Goal: Transaction & Acquisition: Book appointment/travel/reservation

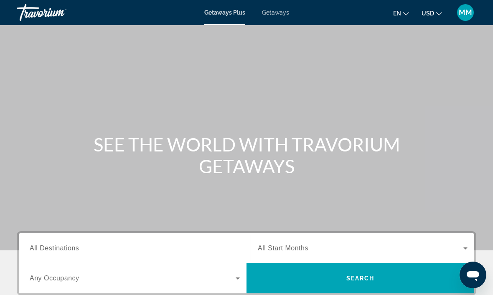
click at [278, 15] on span "Getaways" at bounding box center [275, 12] width 27 height 7
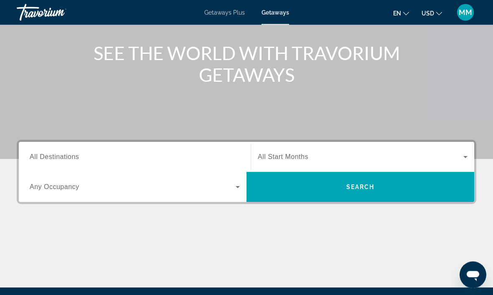
scroll to position [92, 0]
click at [50, 160] on span "All Destinations" at bounding box center [54, 156] width 49 height 7
click at [50, 161] on input "Destination All Destinations" at bounding box center [135, 158] width 210 height 10
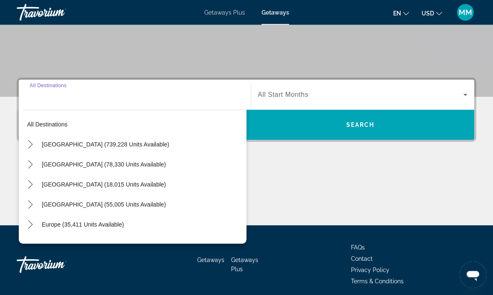
scroll to position [158, 0]
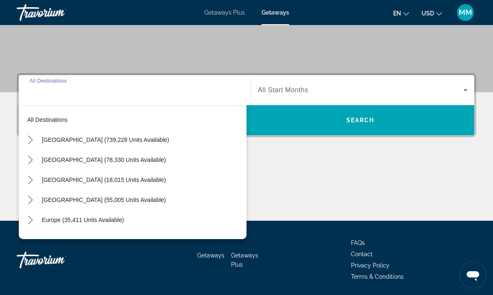
click at [80, 94] on input "Destination All Destinations" at bounding box center [135, 91] width 210 height 10
click at [44, 93] on input "Destination All Destinations" at bounding box center [135, 91] width 210 height 10
click at [48, 94] on input "Destination All Destinations" at bounding box center [135, 91] width 210 height 10
click at [28, 141] on icon "Toggle United States (739,228 units available) submenu" at bounding box center [30, 140] width 8 height 8
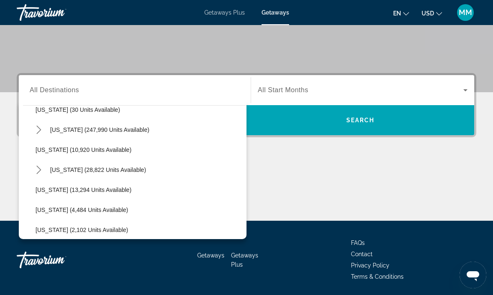
scroll to position [158, 0]
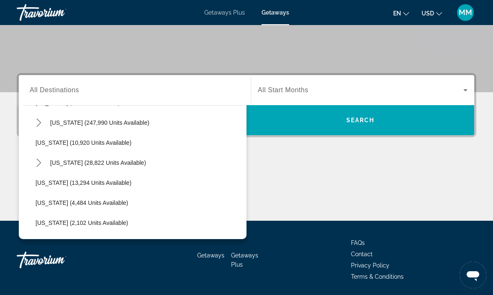
click at [165, 152] on span "Select destination: Georgia (10,920 units available)" at bounding box center [138, 143] width 215 height 20
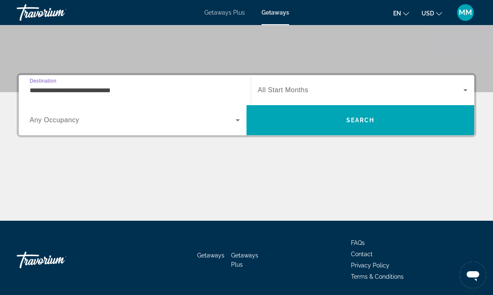
click at [103, 89] on input "**********" at bounding box center [135, 91] width 210 height 10
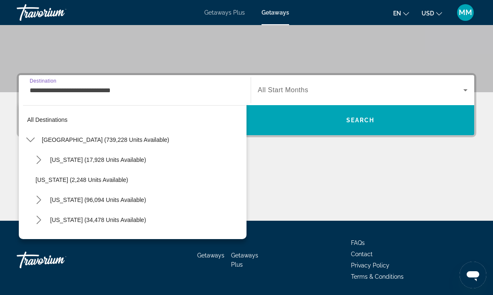
scroll to position [130, 0]
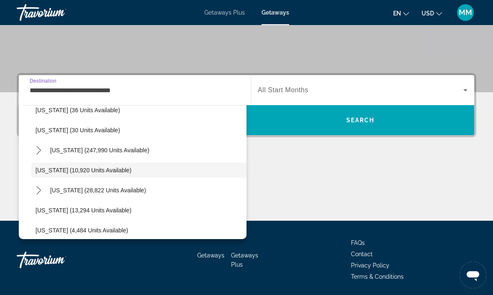
click at [114, 195] on span "Select destination: Hawaii (28,822 units available)" at bounding box center [146, 191] width 201 height 20
type input "**********"
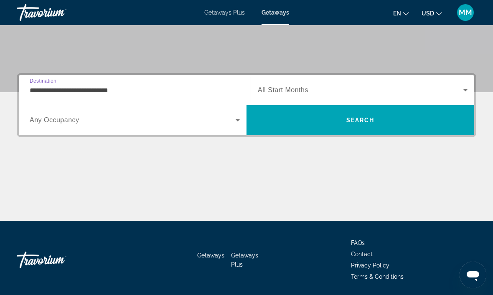
click at [234, 123] on icon "Search widget" at bounding box center [238, 120] width 10 height 10
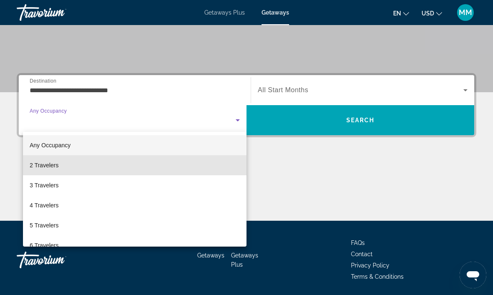
click at [59, 166] on span "2 Travelers" at bounding box center [44, 165] width 29 height 10
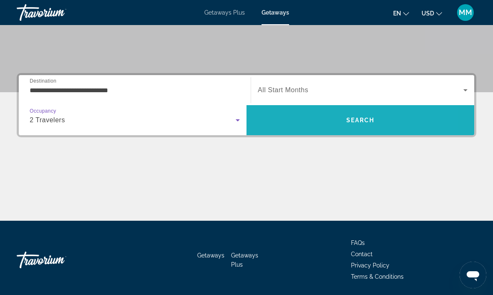
click at [371, 120] on span "Search" at bounding box center [360, 120] width 28 height 7
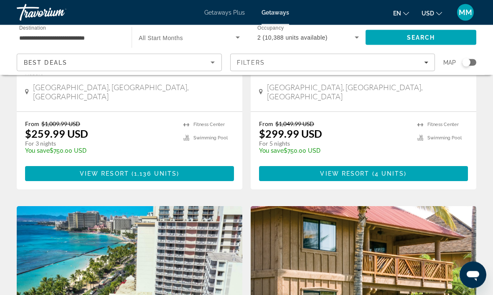
scroll to position [510, 0]
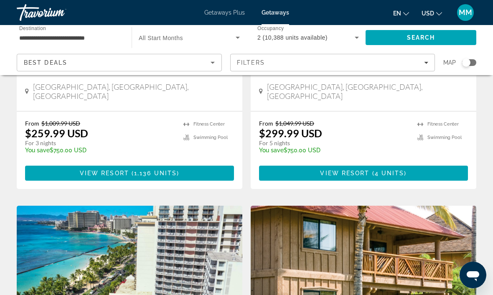
click at [172, 170] on span "1,136 units" at bounding box center [155, 173] width 43 height 7
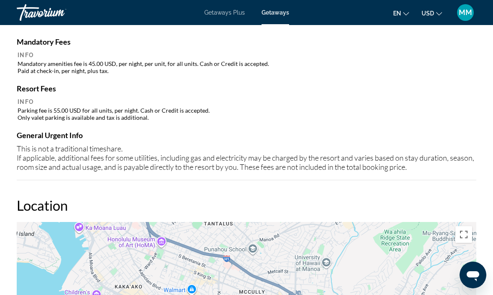
scroll to position [930, 0]
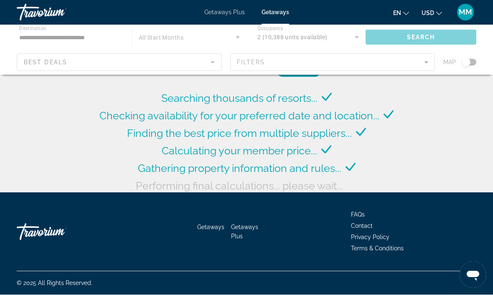
scroll to position [33, 0]
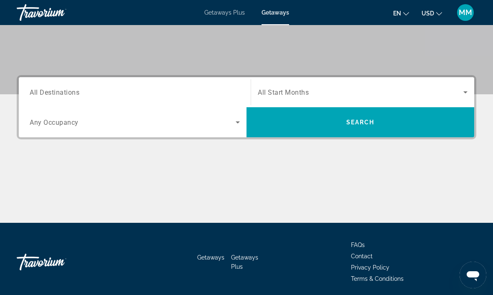
scroll to position [158, 0]
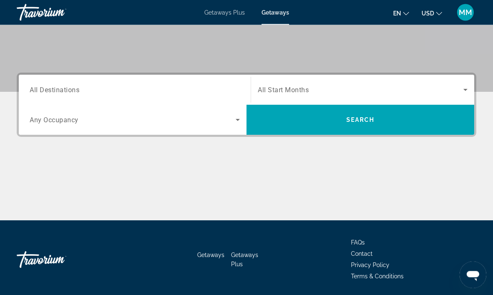
click at [204, 125] on span "Search widget" at bounding box center [133, 120] width 206 height 10
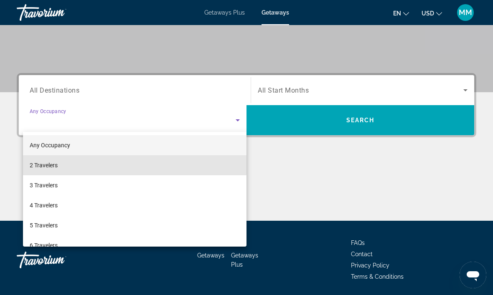
click at [100, 165] on mat-option "2 Travelers" at bounding box center [135, 165] width 224 height 20
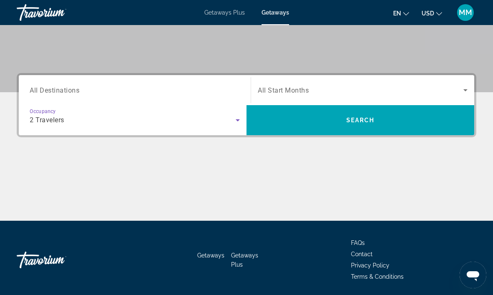
click at [131, 87] on input "Destination All Destinations" at bounding box center [135, 91] width 210 height 10
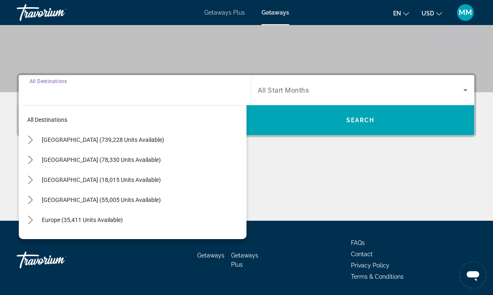
scroll to position [0, 0]
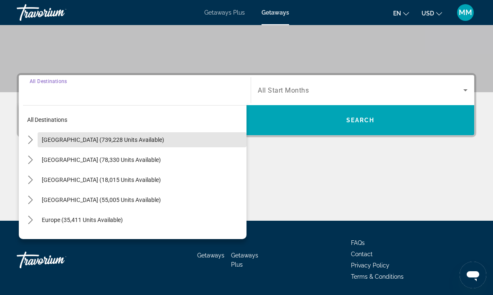
click at [62, 142] on span "[GEOGRAPHIC_DATA] (739,228 units available)" at bounding box center [103, 140] width 122 height 7
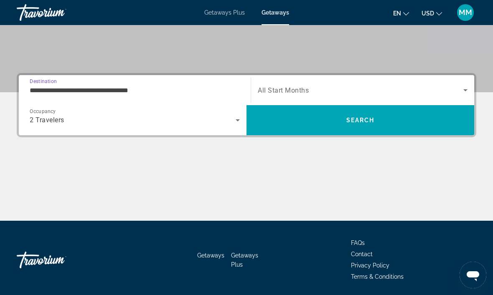
click at [198, 94] on input "**********" at bounding box center [135, 91] width 210 height 10
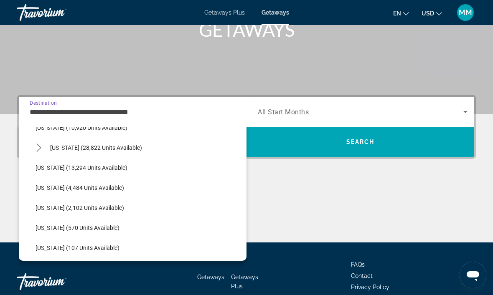
scroll to position [193, 0]
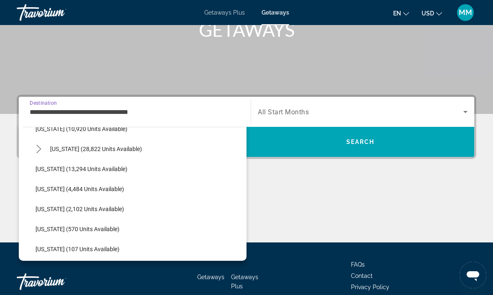
click at [103, 146] on span "[US_STATE] (28,822 units available)" at bounding box center [96, 149] width 92 height 7
type input "**********"
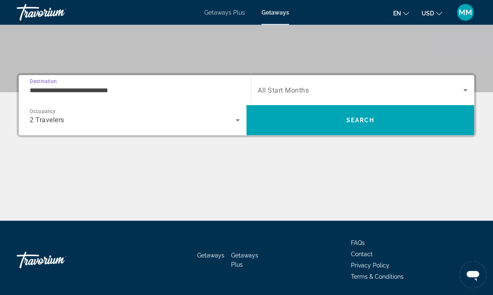
scroll to position [158, 0]
click at [343, 82] on div "Search widget" at bounding box center [363, 90] width 210 height 23
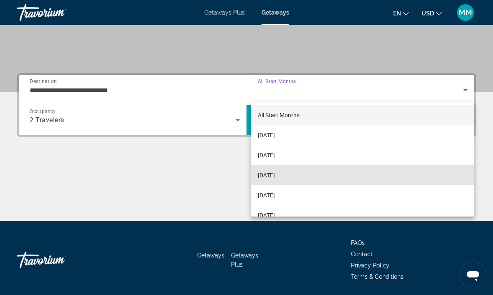
click at [275, 173] on span "[DATE]" at bounding box center [266, 176] width 17 height 10
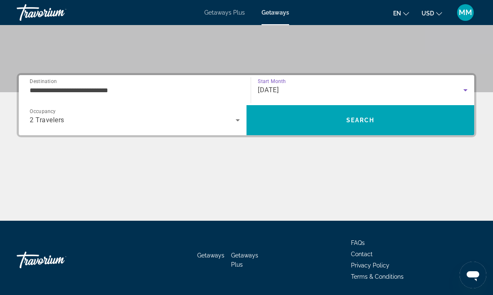
click at [360, 125] on span "Search" at bounding box center [361, 120] width 228 height 20
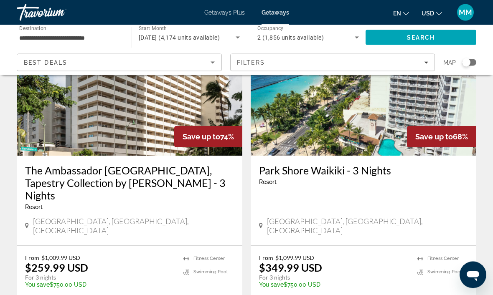
scroll to position [87, 0]
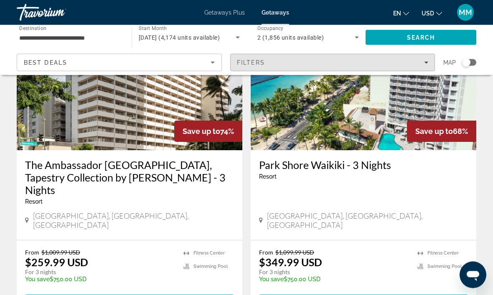
click at [419, 56] on span "Filters" at bounding box center [333, 63] width 204 height 20
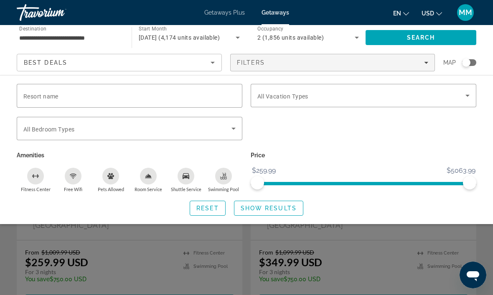
click at [145, 92] on input "Resort name" at bounding box center [129, 96] width 212 height 10
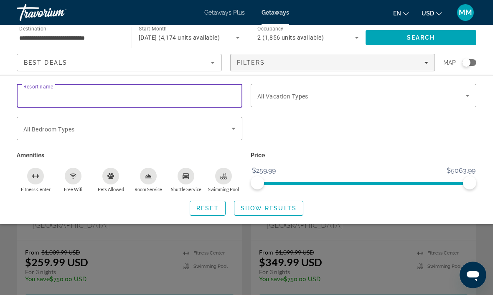
scroll to position [87, 0]
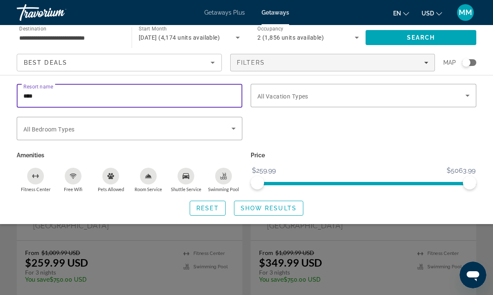
type input "****"
click at [303, 120] on div "Search widget" at bounding box center [364, 133] width 234 height 33
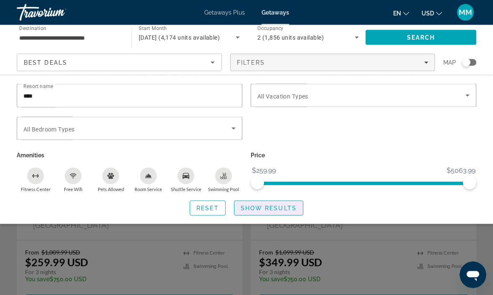
scroll to position [88, 0]
click at [280, 208] on span "Show Results" at bounding box center [269, 208] width 56 height 7
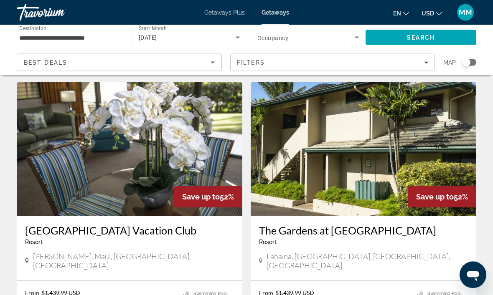
scroll to position [22, 0]
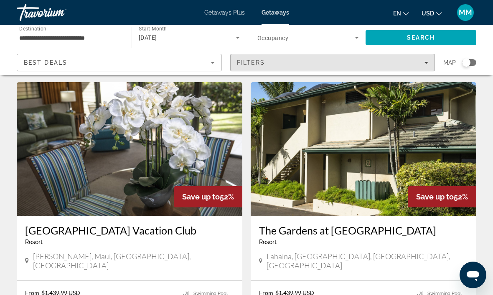
click at [350, 61] on div "Filters" at bounding box center [333, 62] width 192 height 7
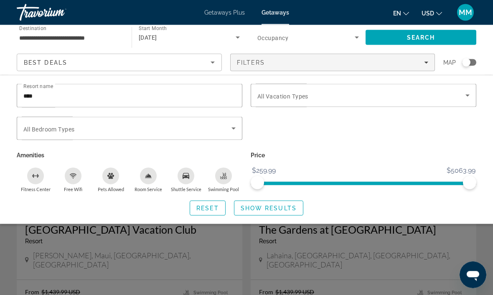
scroll to position [23, 0]
click at [343, 33] on span "Search widget" at bounding box center [305, 38] width 97 height 10
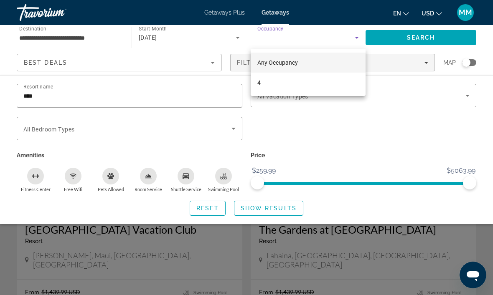
click at [195, 239] on div at bounding box center [246, 147] width 493 height 295
click at [213, 226] on div "Search widget" at bounding box center [246, 210] width 493 height 170
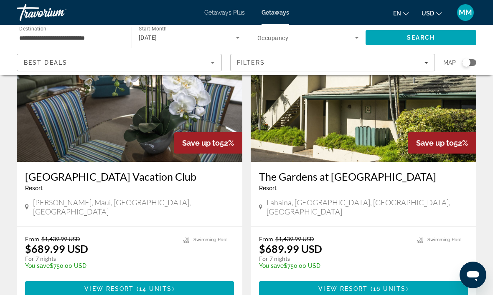
scroll to position [76, 0]
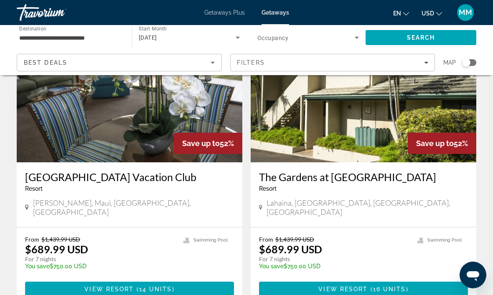
click at [64, 243] on p "$689.99 USD" at bounding box center [56, 249] width 63 height 13
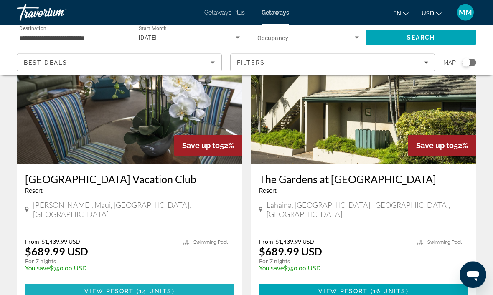
scroll to position [74, 0]
click at [131, 288] on span "View Resort" at bounding box center [108, 291] width 49 height 7
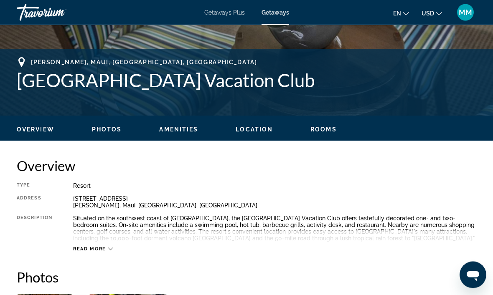
scroll to position [301, 0]
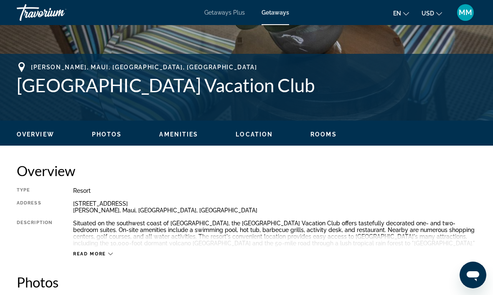
click at [420, 251] on div "Read more" at bounding box center [274, 245] width 403 height 23
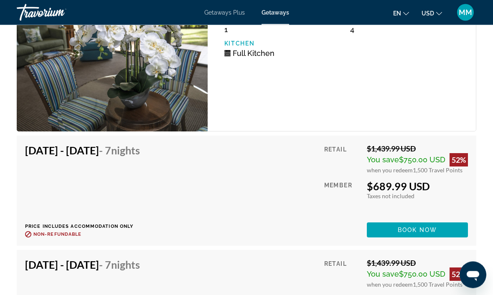
scroll to position [1709, 0]
click at [398, 227] on span "Book now" at bounding box center [418, 230] width 40 height 7
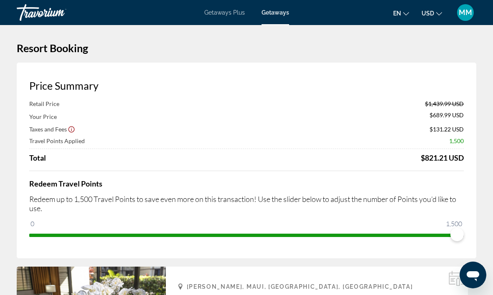
click at [233, 10] on span "Getaways Plus" at bounding box center [224, 12] width 41 height 7
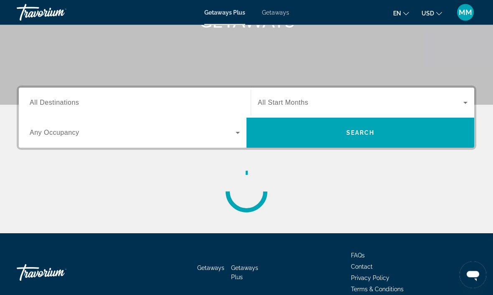
scroll to position [146, 0]
click at [125, 98] on input "Destination All Destinations" at bounding box center [135, 103] width 210 height 10
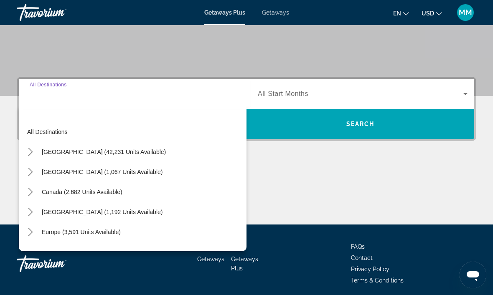
scroll to position [158, 0]
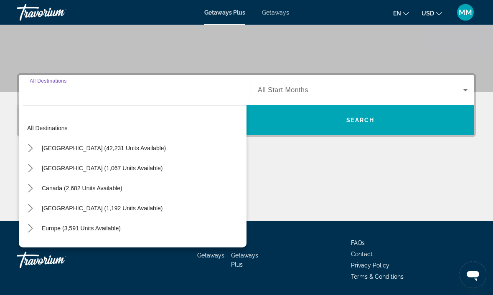
click at [111, 151] on span "United States (42,231 units available)" at bounding box center [104, 148] width 124 height 7
type input "**********"
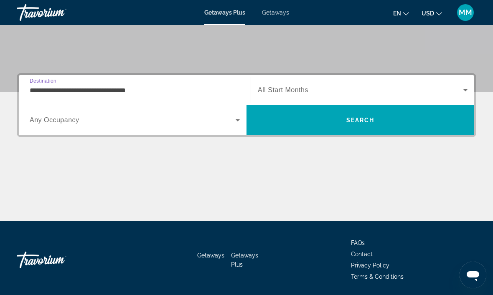
click at [230, 122] on span "Search widget" at bounding box center [133, 120] width 206 height 10
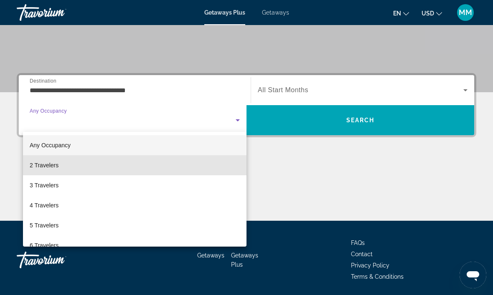
click at [56, 165] on span "2 Travelers" at bounding box center [44, 165] width 29 height 10
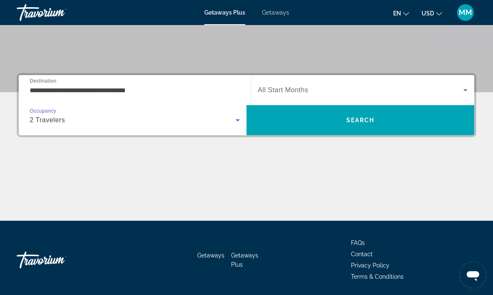
click at [465, 86] on icon "Search widget" at bounding box center [466, 90] width 10 height 10
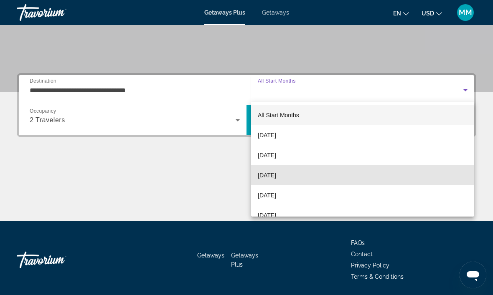
click at [276, 174] on span "[DATE]" at bounding box center [267, 176] width 18 height 10
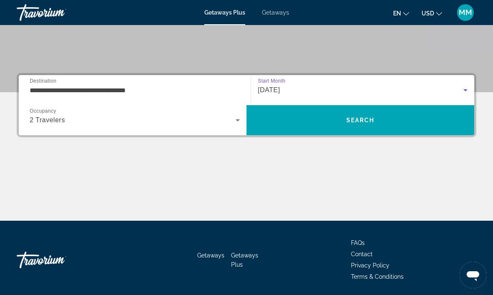
click at [349, 130] on span "Search" at bounding box center [361, 120] width 228 height 20
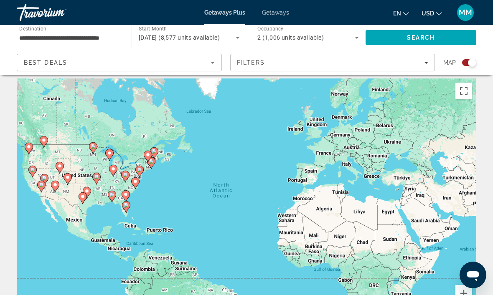
scroll to position [5, 0]
click at [91, 37] on input "**********" at bounding box center [70, 38] width 102 height 10
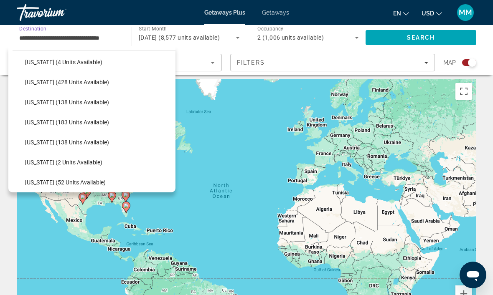
scroll to position [206, 0]
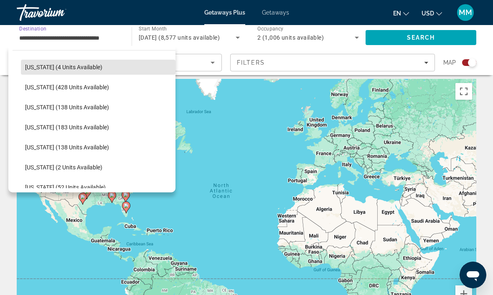
click at [75, 65] on span "Hawaii (4 units available)" at bounding box center [63, 67] width 77 height 7
type input "**********"
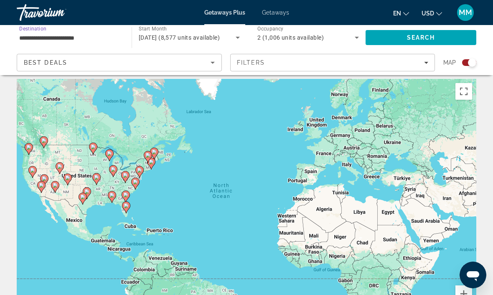
click at [411, 33] on span "Search" at bounding box center [421, 38] width 111 height 20
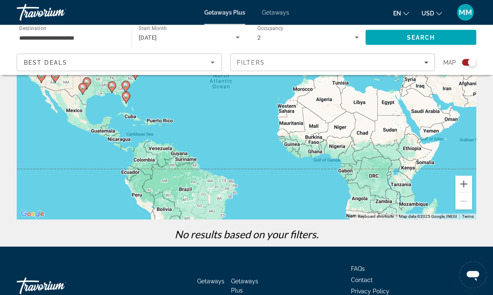
scroll to position [140, 0]
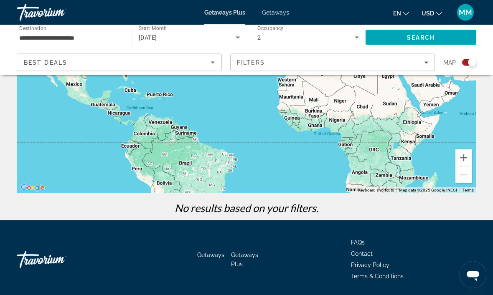
click at [421, 28] on span "Search" at bounding box center [421, 38] width 111 height 20
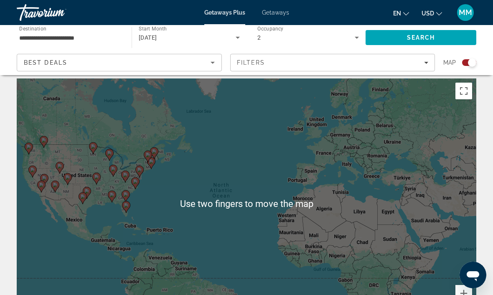
scroll to position [0, 0]
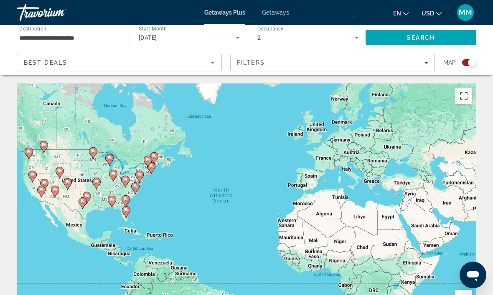
click at [423, 37] on span "Search" at bounding box center [421, 37] width 28 height 7
click at [221, 61] on div "Best Deals" at bounding box center [119, 62] width 204 height 17
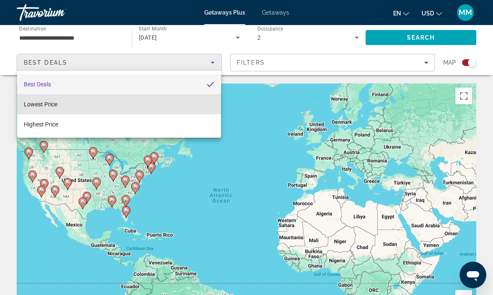
click at [80, 103] on mat-option "Lowest Price" at bounding box center [119, 104] width 204 height 20
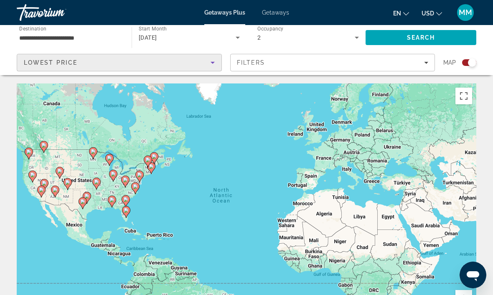
click at [274, 59] on span "Filters" at bounding box center [333, 63] width 204 height 20
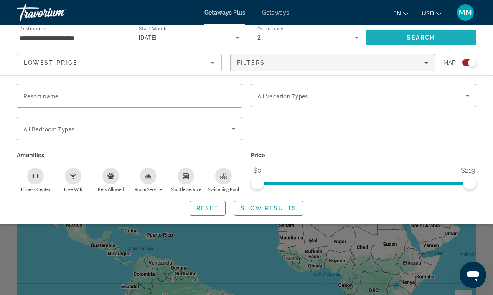
click at [404, 30] on span "Search" at bounding box center [421, 38] width 111 height 20
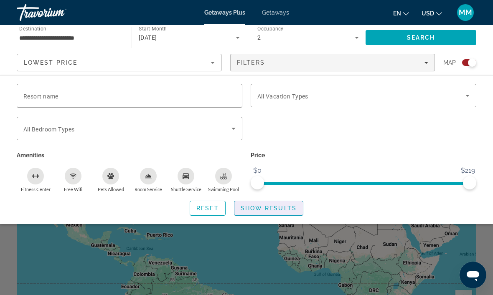
click at [289, 210] on span "Show Results" at bounding box center [269, 208] width 56 height 7
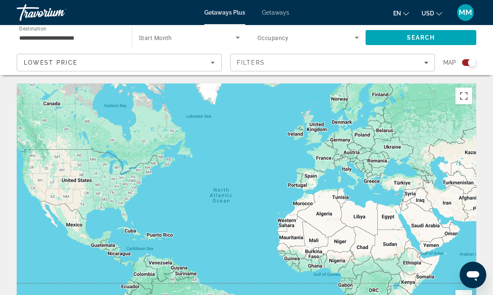
click at [228, 33] on span "Search widget" at bounding box center [187, 38] width 97 height 10
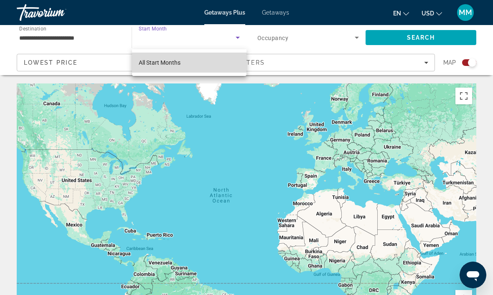
click at [188, 61] on mat-option "All Start Months" at bounding box center [189, 63] width 115 height 20
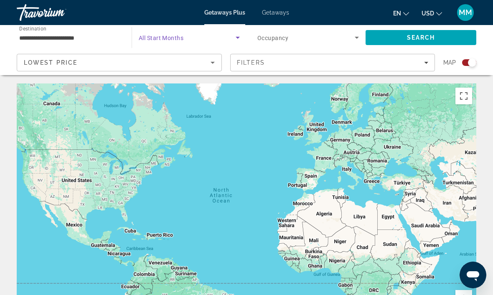
click at [315, 41] on span "Search widget" at bounding box center [305, 38] width 97 height 10
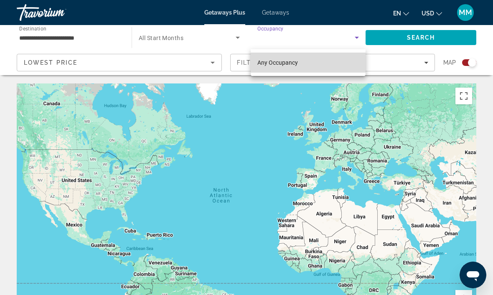
click at [285, 61] on span "Any Occupancy" at bounding box center [277, 62] width 41 height 7
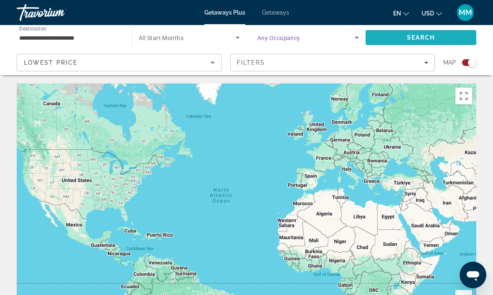
click at [409, 35] on span "Search" at bounding box center [421, 37] width 28 height 7
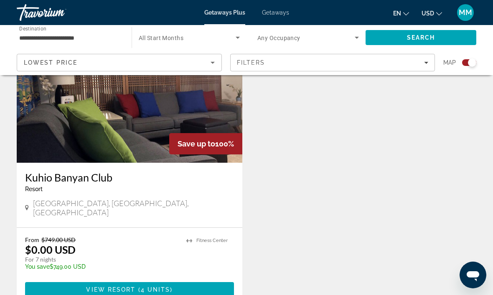
scroll to position [332, 0]
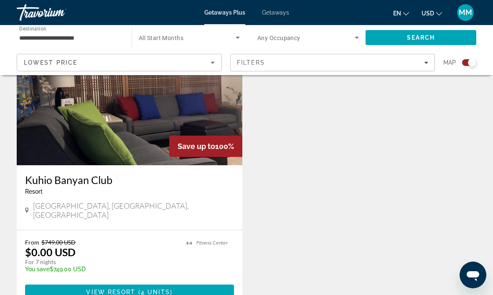
click at [76, 283] on span "Main content" at bounding box center [129, 293] width 209 height 20
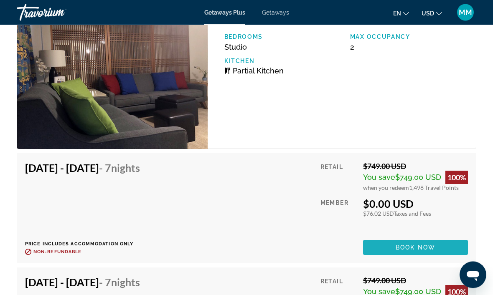
scroll to position [1596, 0]
click at [390, 239] on span "Main content" at bounding box center [415, 248] width 105 height 20
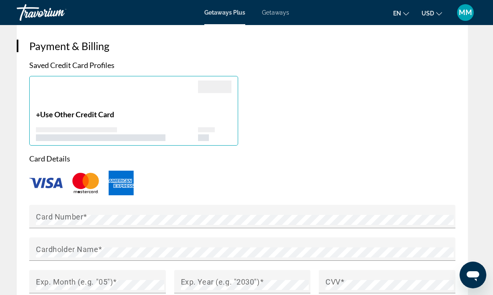
scroll to position [781, 0]
